Goal: Task Accomplishment & Management: Manage account settings

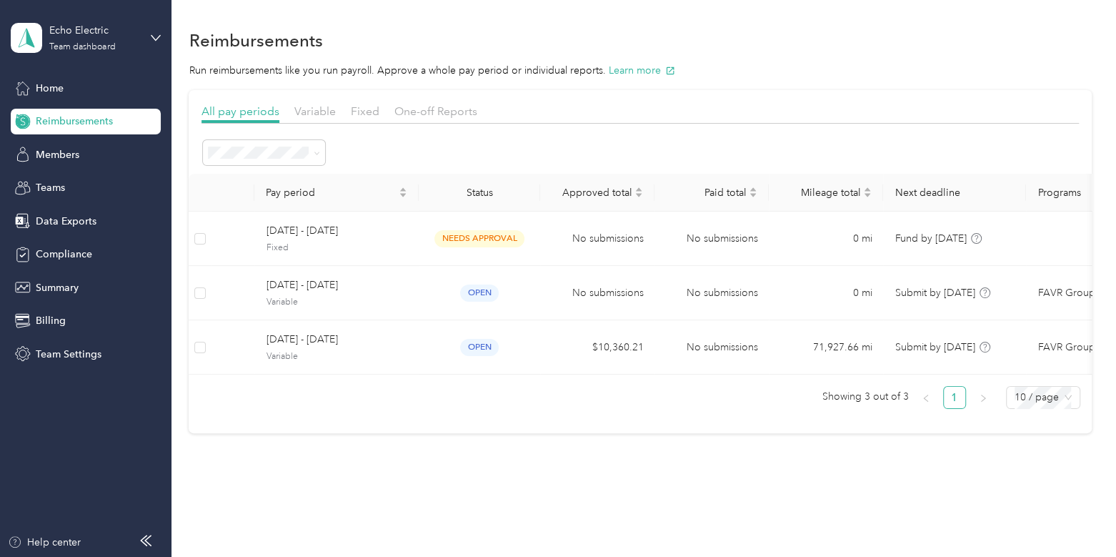
click at [77, 192] on div "You’re signed in as [EMAIL_ADDRESS][DOMAIN_NAME] Team dashboard Personal dashbo…" at bounding box center [161, 132] width 301 height 146
click at [54, 32] on div "Echo Electric" at bounding box center [93, 30] width 89 height 15
click at [80, 173] on div "Log out" at bounding box center [161, 182] width 281 height 25
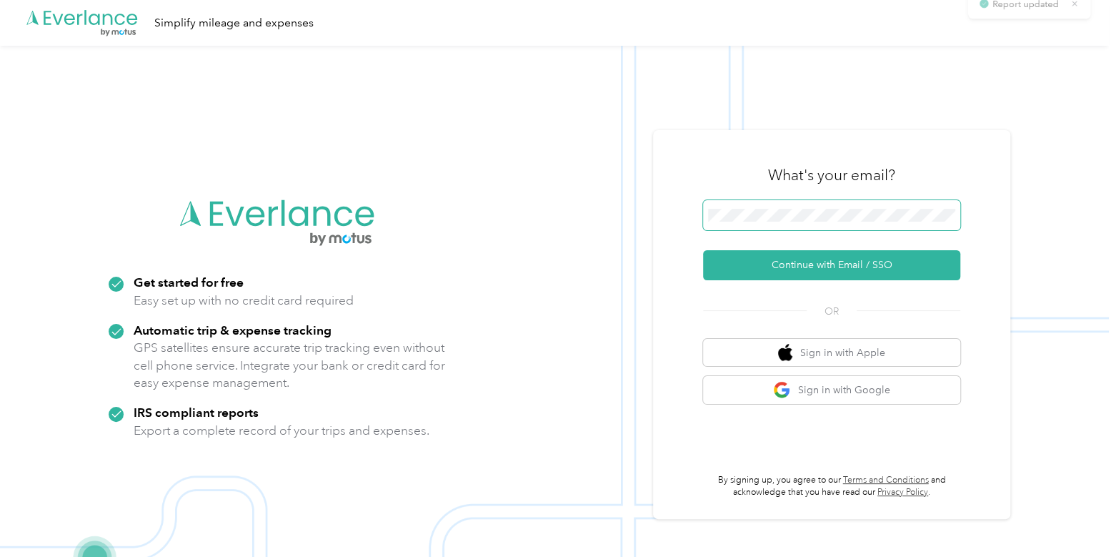
click at [703, 250] on button "Continue with Email / SSO" at bounding box center [831, 265] width 257 height 30
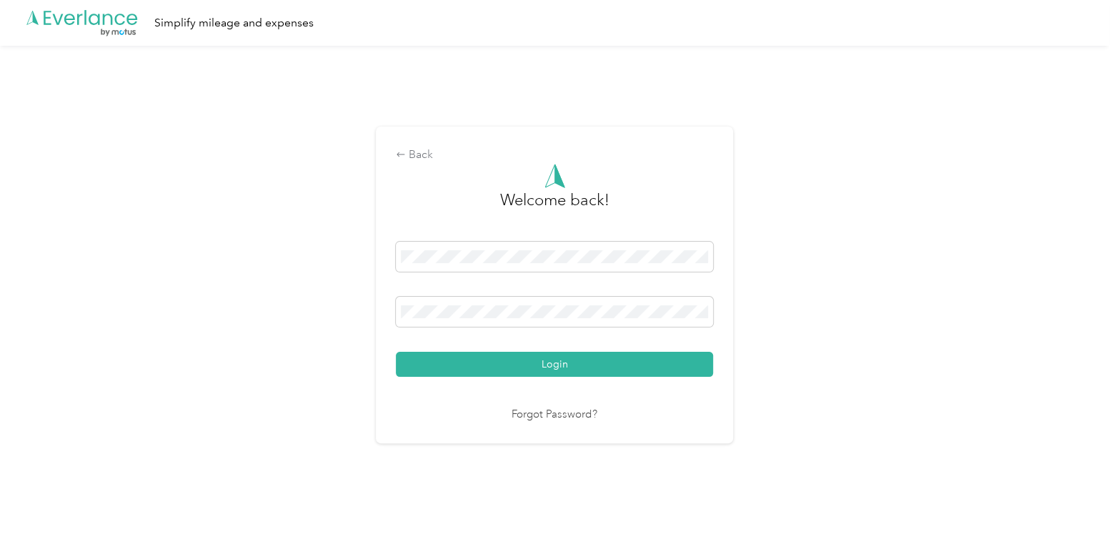
click at [763, 497] on div "Back Welcome back! Login Forgot Password?" at bounding box center [554, 291] width 1109 height 490
click at [396, 352] on button "Login" at bounding box center [554, 364] width 317 height 25
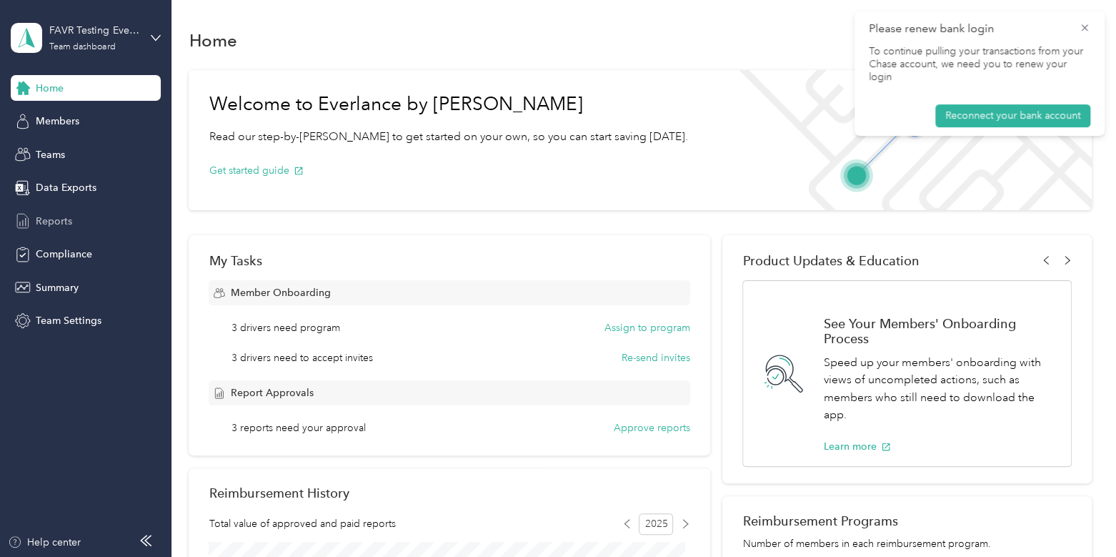
click at [72, 223] on div "Reports" at bounding box center [86, 221] width 150 height 26
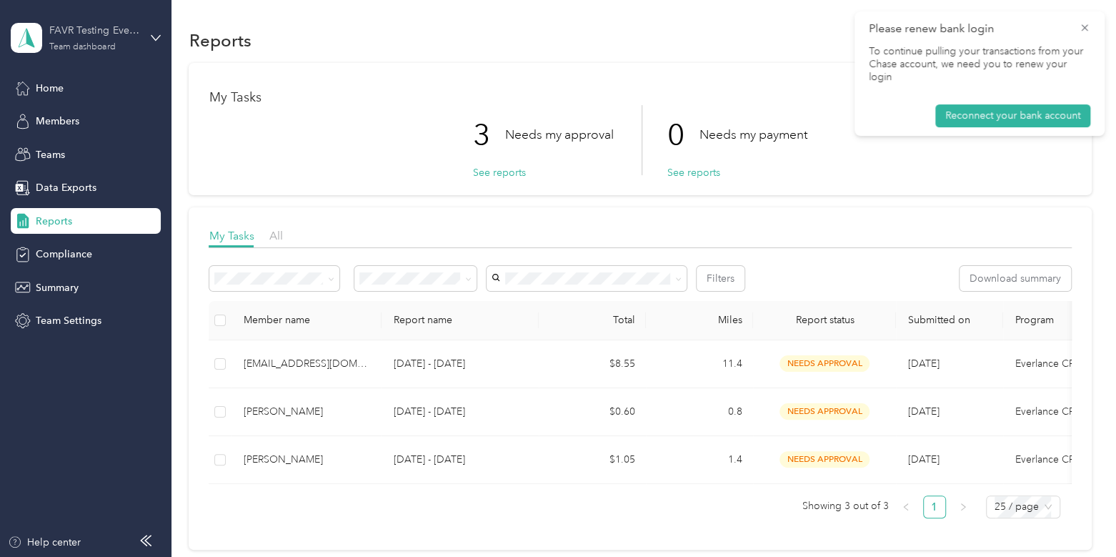
click at [96, 37] on div "FAVR Testing Everlance Main" at bounding box center [93, 30] width 89 height 15
click at [64, 176] on div "Log out" at bounding box center [51, 181] width 55 height 15
